Goal: Check status: Check status

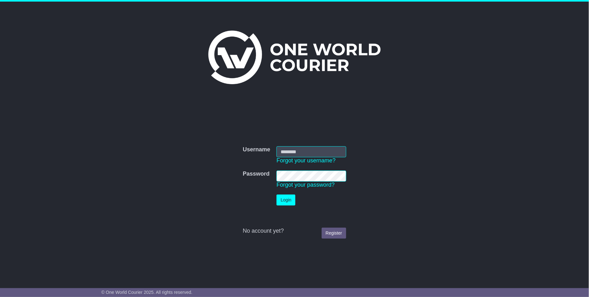
click at [300, 149] on input "Username" at bounding box center [312, 151] width 70 height 11
type input "**********"
click at [284, 200] on button "Login" at bounding box center [286, 200] width 19 height 11
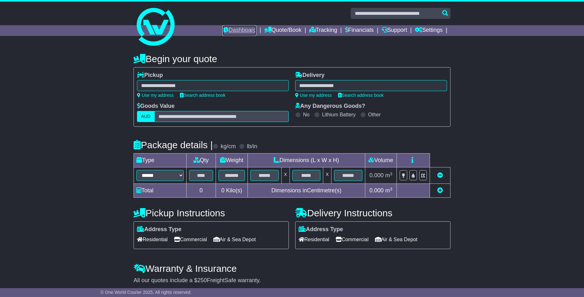
click at [235, 31] on link "Dashboard" at bounding box center [240, 30] width 34 height 11
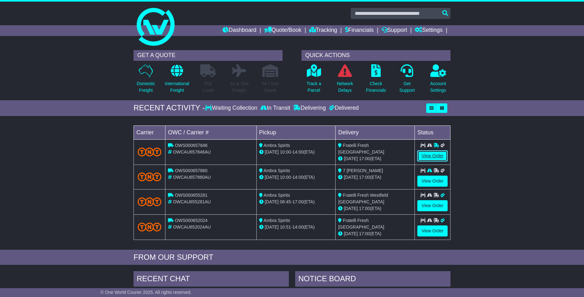
click at [426, 157] on link "View Order" at bounding box center [432, 156] width 30 height 11
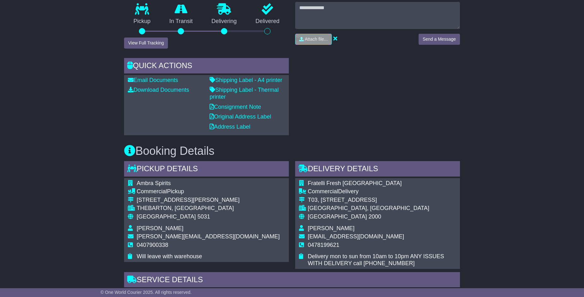
scroll to position [234, 0]
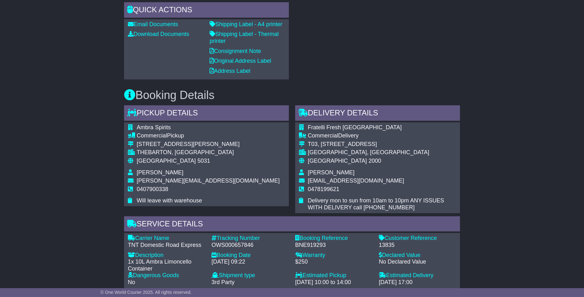
click at [472, 135] on div "Email Download Tracking Pricing Insurance" at bounding box center [292, 196] width 584 height 643
click at [490, 86] on div "Email Download Tracking Pricing Insurance" at bounding box center [292, 196] width 584 height 643
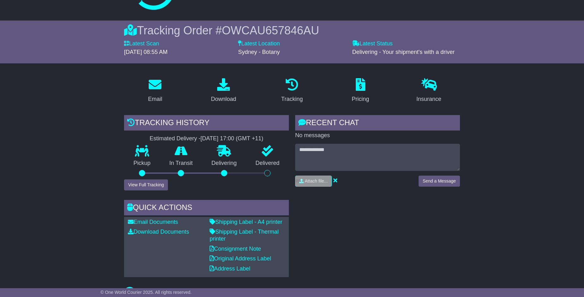
scroll to position [0, 0]
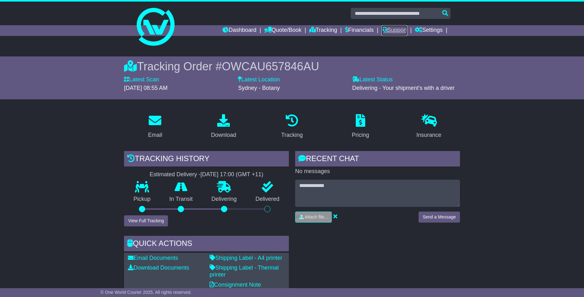
click at [397, 26] on link "Support" at bounding box center [395, 30] width 26 height 11
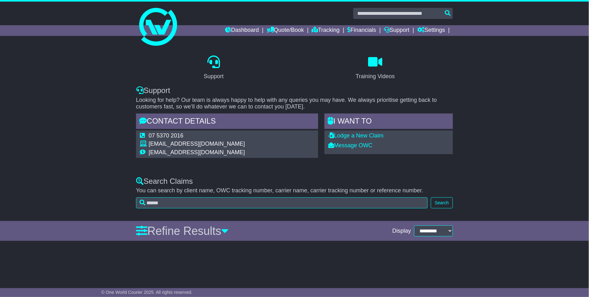
drag, startPoint x: 231, startPoint y: 145, endPoint x: 144, endPoint y: 145, distance: 87.1
click at [144, 145] on tr "[EMAIL_ADDRESS][DOMAIN_NAME]" at bounding box center [192, 145] width 105 height 9
copy tr "support@oneworldcourier.com.au"
click at [234, 28] on link "Dashboard" at bounding box center [242, 30] width 34 height 11
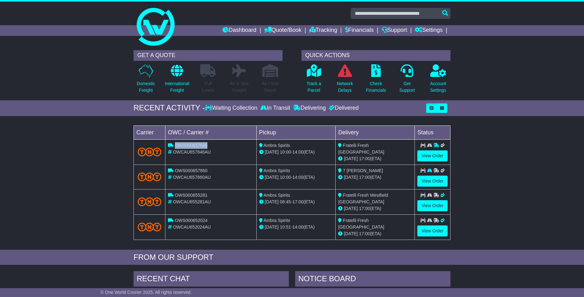
drag, startPoint x: 213, startPoint y: 146, endPoint x: 175, endPoint y: 145, distance: 37.9
click at [175, 145] on div "OWS000657846" at bounding box center [211, 145] width 86 height 7
copy span "OWS000657846"
